Goal: Use online tool/utility

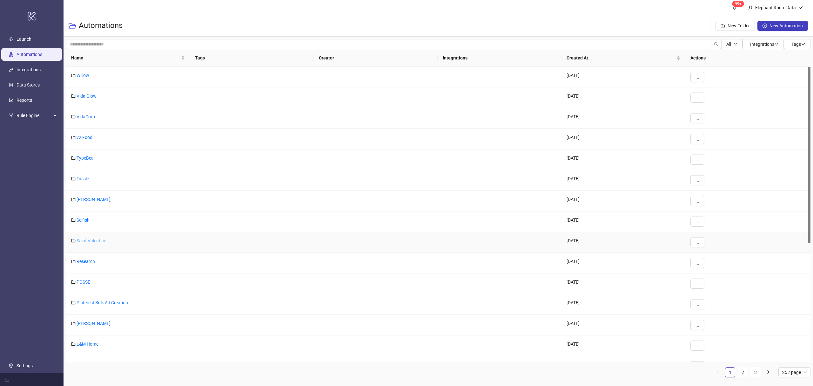
click at [92, 240] on link "Saint Valentine" at bounding box center [92, 240] width 30 height 5
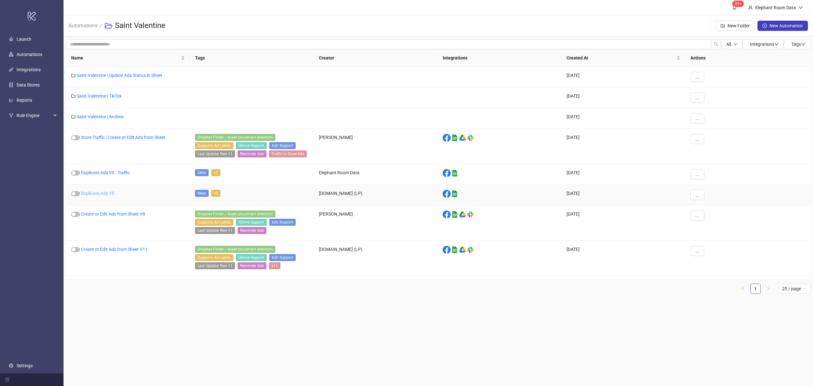
click at [107, 196] on link "Duplicate Ads V5" at bounding box center [97, 193] width 33 height 5
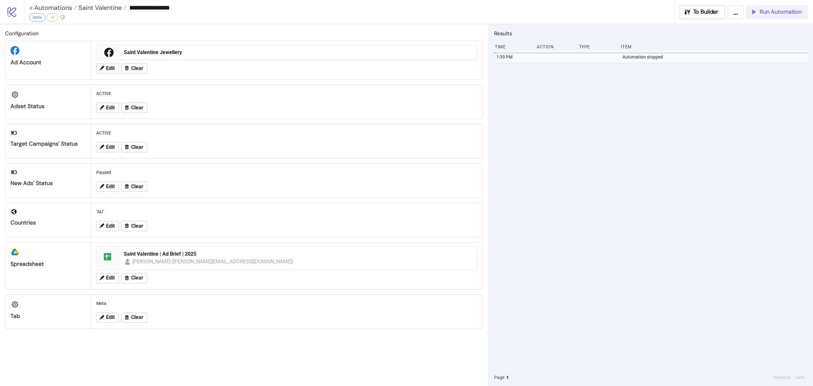
click at [772, 11] on span "Run Automation" at bounding box center [781, 11] width 42 height 7
click at [777, 14] on span "Run Automation" at bounding box center [781, 11] width 42 height 7
click at [776, 13] on span "Run Automation" at bounding box center [781, 11] width 42 height 7
click at [790, 16] on button "Run Automation" at bounding box center [777, 12] width 62 height 14
